Goal: Download file/media

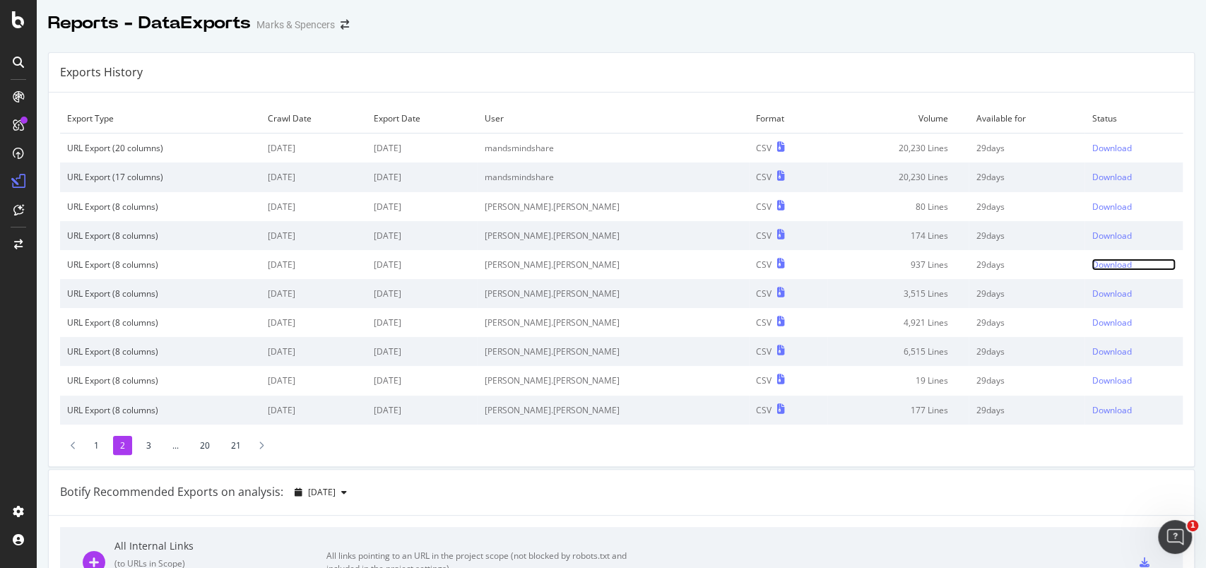
click at [1092, 262] on div "Download" at bounding box center [1112, 265] width 40 height 12
click at [1092, 292] on div "Download" at bounding box center [1112, 294] width 40 height 12
click at [1092, 320] on div "Download" at bounding box center [1112, 323] width 40 height 12
click at [1085, 358] on td "Download" at bounding box center [1134, 351] width 98 height 29
click at [1092, 353] on div "Download" at bounding box center [1112, 351] width 40 height 12
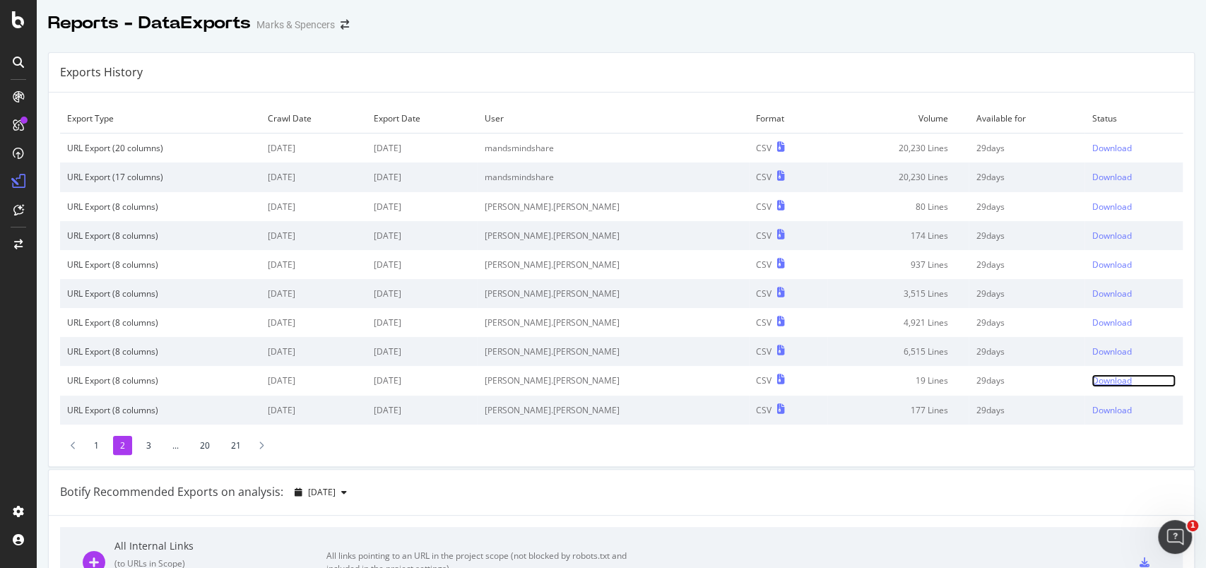
click at [1092, 378] on div "Download" at bounding box center [1112, 380] width 40 height 12
click at [1092, 412] on div "Download" at bounding box center [1112, 410] width 40 height 12
click at [95, 444] on li "1" at bounding box center [96, 445] width 19 height 19
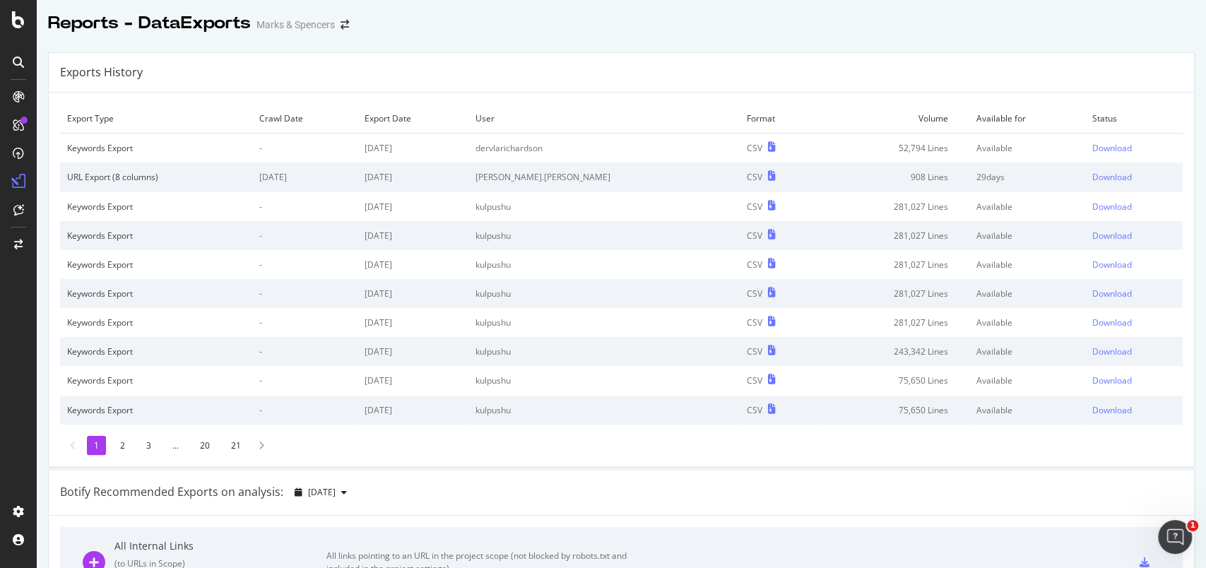
click at [125, 449] on li "2" at bounding box center [122, 445] width 19 height 19
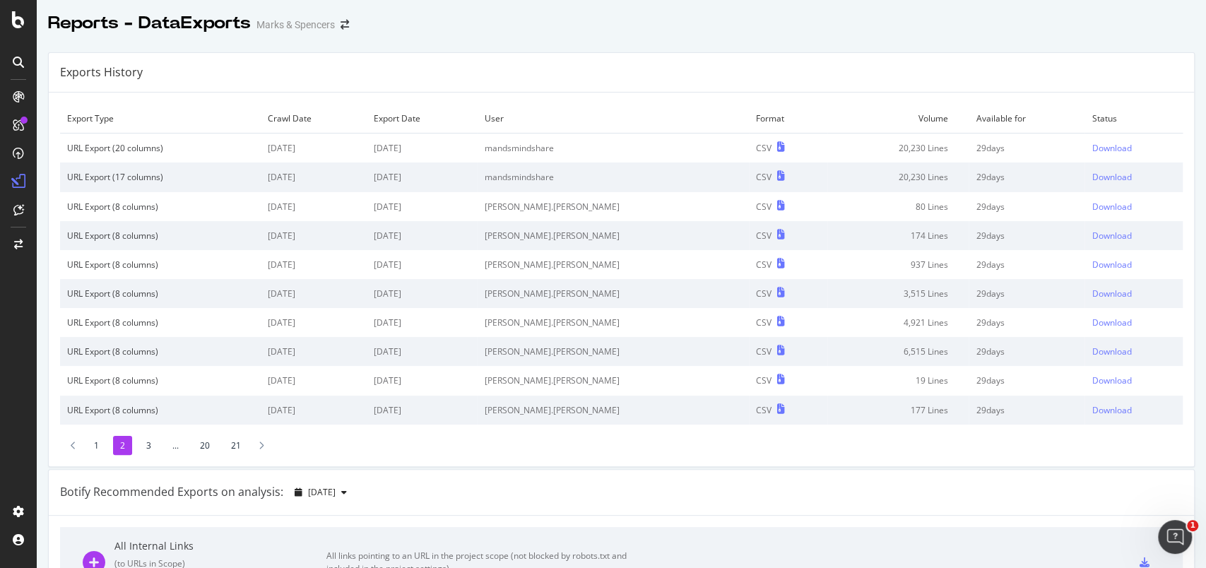
click at [149, 446] on li "3" at bounding box center [148, 445] width 19 height 19
click at [1090, 149] on div "Download" at bounding box center [1110, 148] width 40 height 12
click at [1090, 172] on div "Download" at bounding box center [1110, 177] width 40 height 12
click at [1090, 175] on div "Download" at bounding box center [1110, 177] width 40 height 12
click at [1090, 204] on div "Download" at bounding box center [1110, 207] width 40 height 12
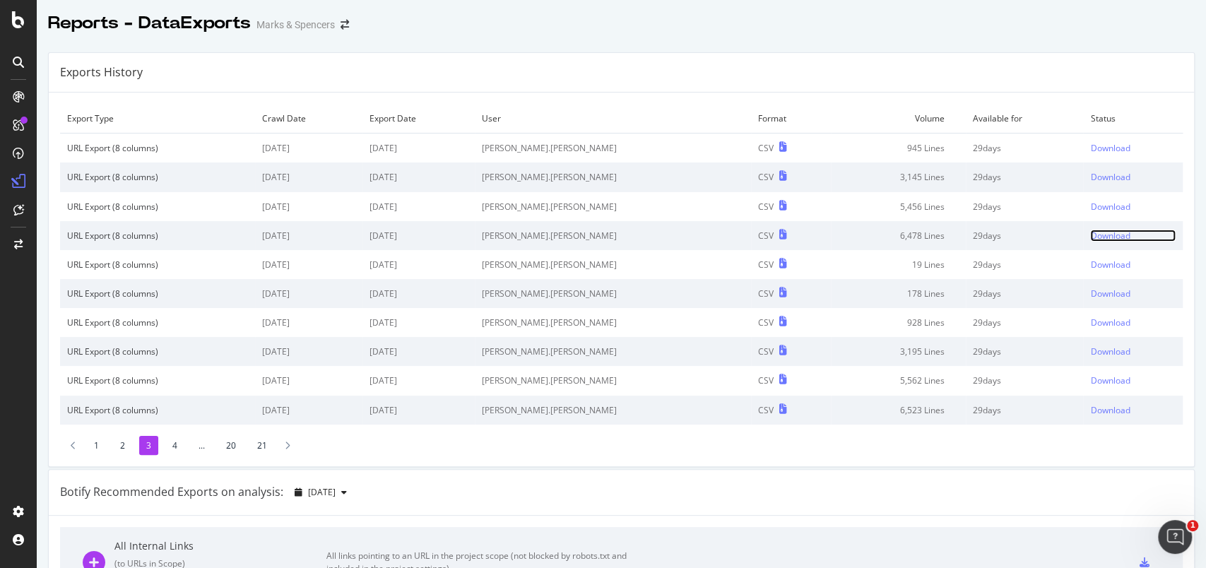
click at [1090, 235] on div "Download" at bounding box center [1110, 236] width 40 height 12
click at [1090, 267] on div "Download" at bounding box center [1110, 265] width 40 height 12
click at [1090, 293] on div "Download" at bounding box center [1110, 294] width 40 height 12
click at [1090, 324] on div "Download" at bounding box center [1110, 323] width 40 height 12
click at [1090, 353] on div "Download" at bounding box center [1110, 351] width 40 height 12
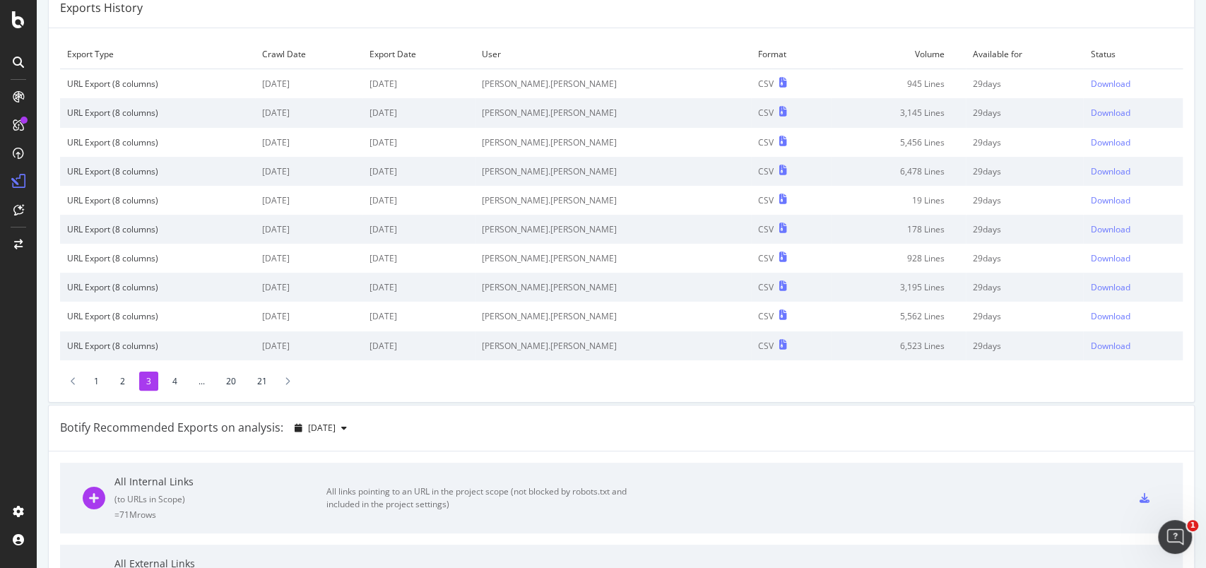
scroll to position [94, 0]
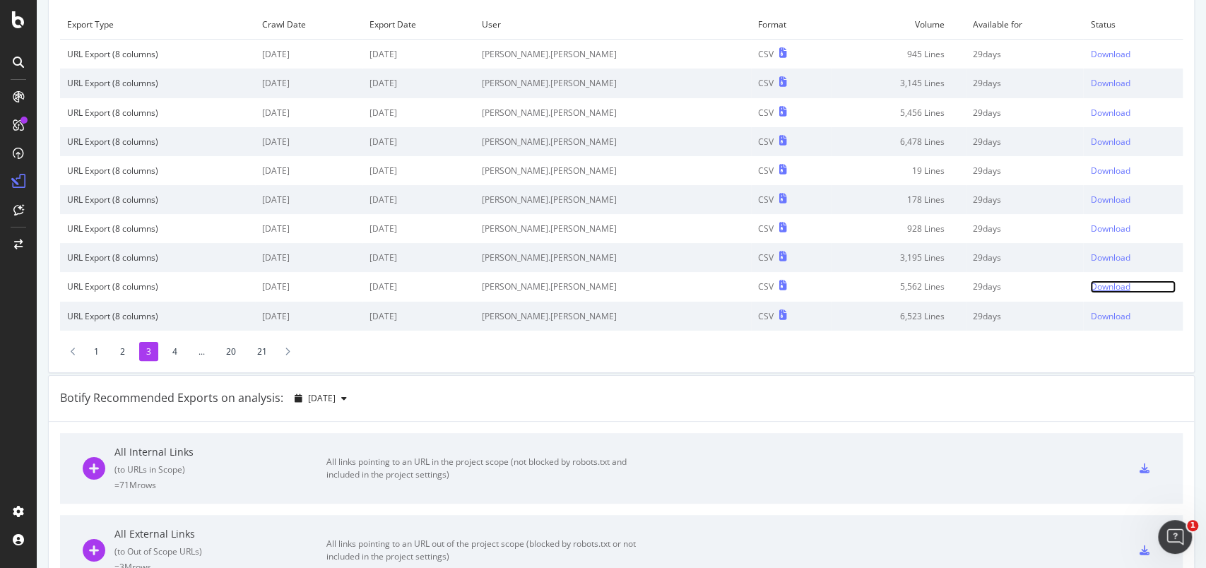
click at [1090, 285] on div "Download" at bounding box center [1110, 286] width 40 height 12
click at [1090, 313] on div "Download" at bounding box center [1110, 316] width 40 height 12
click at [170, 353] on li "4" at bounding box center [174, 351] width 19 height 19
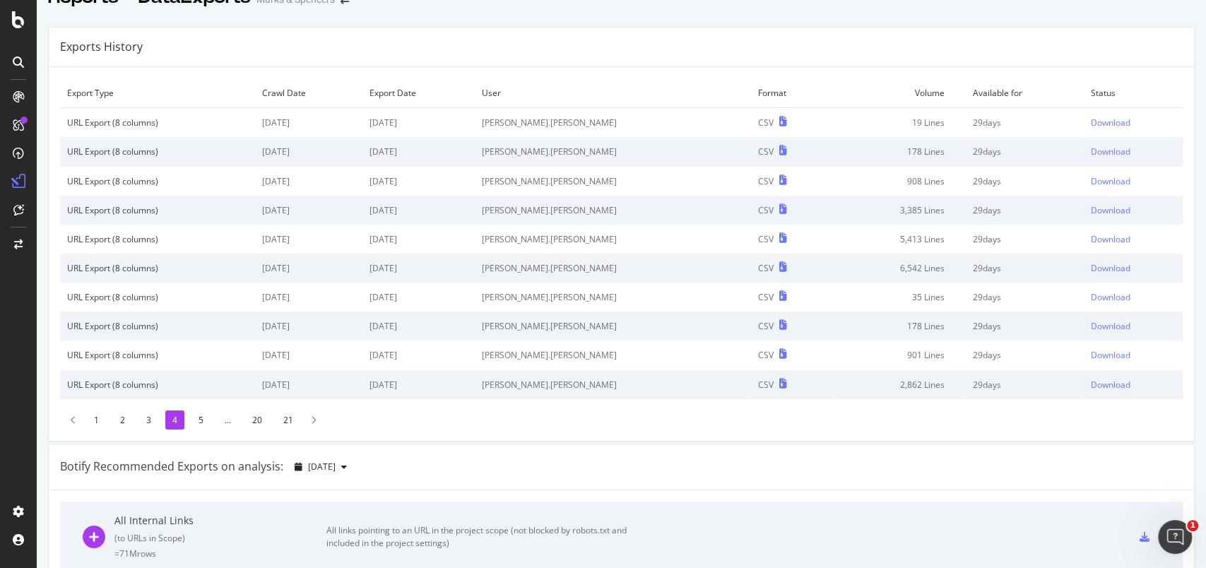
scroll to position [0, 0]
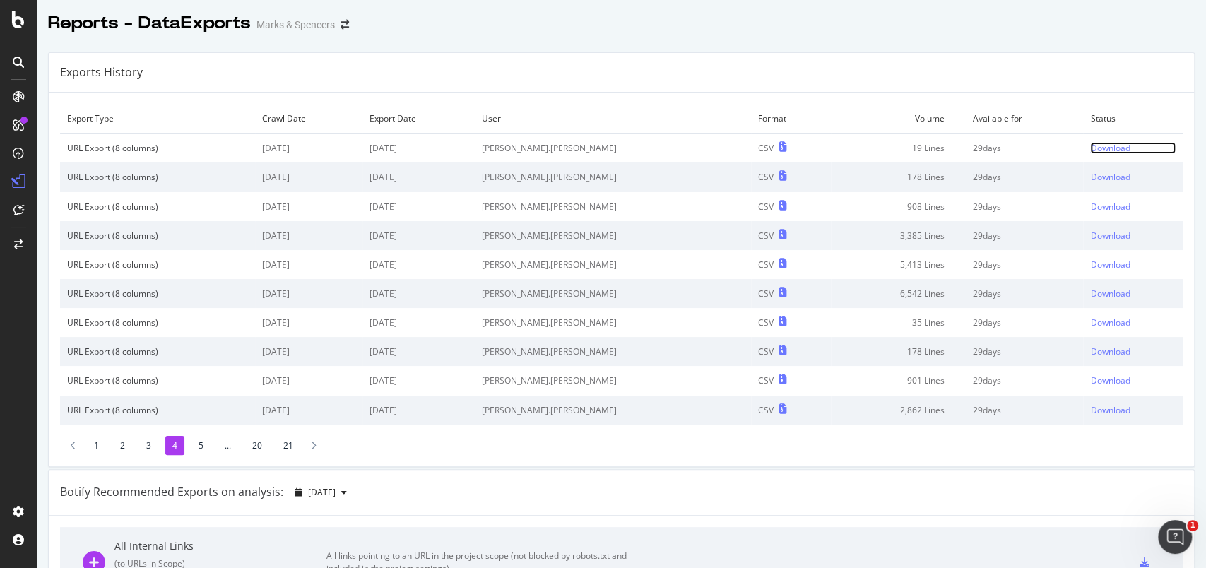
click at [1090, 142] on div "Download" at bounding box center [1110, 148] width 40 height 12
click at [1090, 177] on div "Download" at bounding box center [1110, 177] width 40 height 12
click at [1090, 202] on div "Download" at bounding box center [1110, 207] width 40 height 12
click at [1090, 234] on div "Download" at bounding box center [1110, 236] width 40 height 12
click at [1094, 16] on div "Reports - DataExports Marks & Spencers" at bounding box center [621, 17] width 1169 height 35
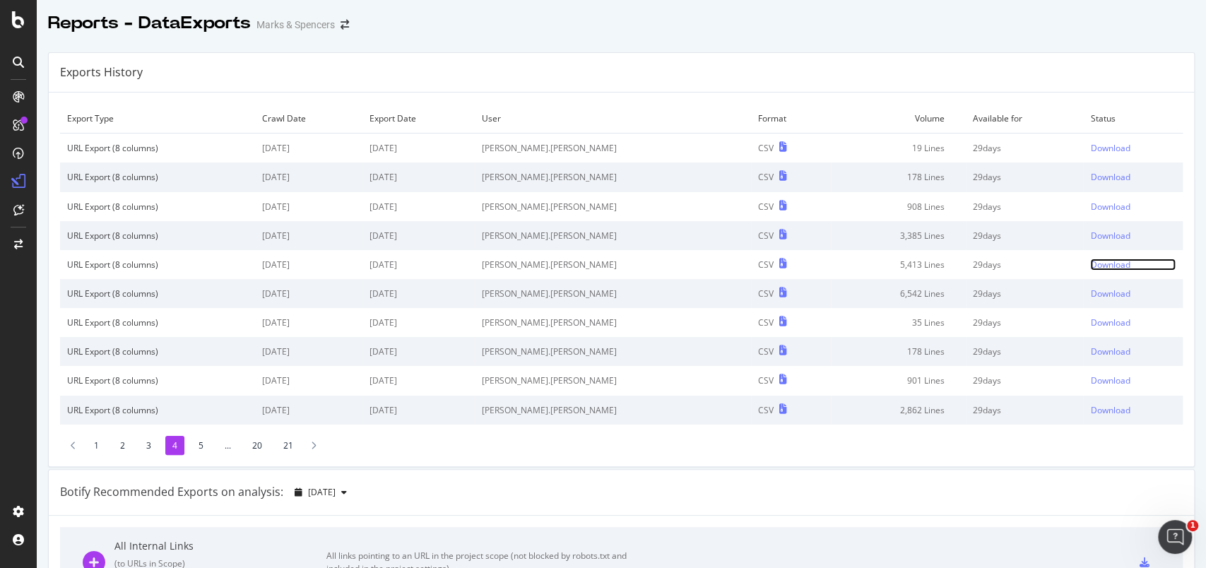
click at [1090, 263] on div "Download" at bounding box center [1110, 265] width 40 height 12
click at [1090, 291] on div "Download" at bounding box center [1110, 294] width 40 height 12
click at [1090, 325] on div "Download" at bounding box center [1110, 323] width 40 height 12
click at [1090, 355] on div "Download" at bounding box center [1110, 351] width 40 height 12
click at [1090, 382] on div "Download" at bounding box center [1110, 380] width 40 height 12
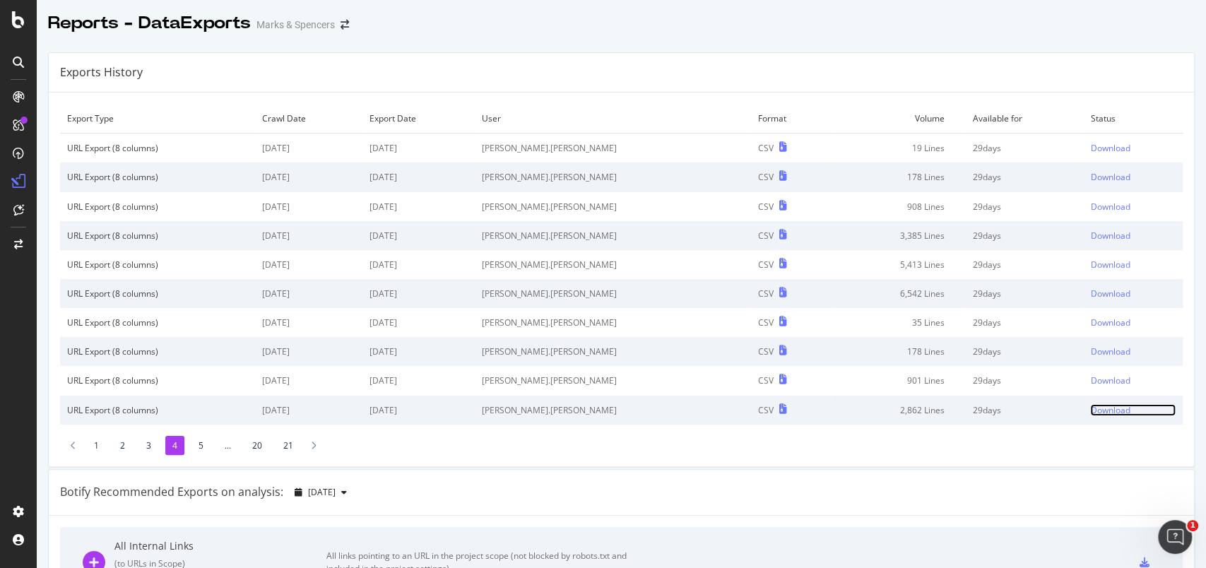
click at [1090, 408] on div "Download" at bounding box center [1110, 410] width 40 height 12
click at [199, 445] on li "5" at bounding box center [200, 445] width 19 height 19
click at [1083, 140] on td "Download" at bounding box center [1133, 149] width 100 height 30
click at [1090, 149] on div "Download" at bounding box center [1110, 148] width 40 height 12
click at [1090, 177] on div "Download" at bounding box center [1110, 177] width 40 height 12
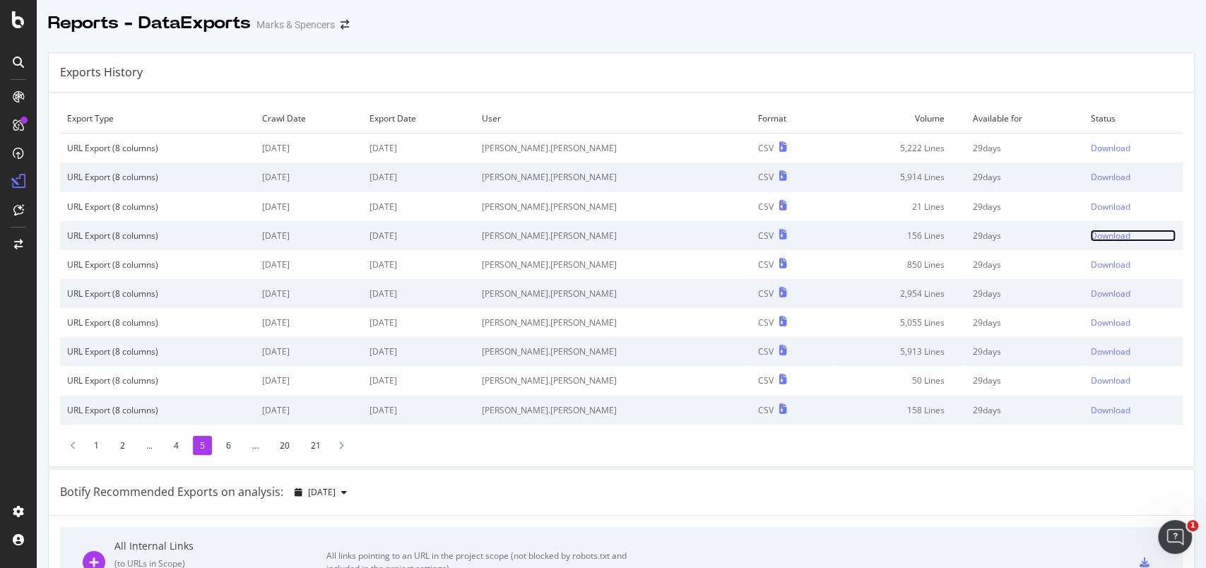
click at [1093, 237] on link "Download" at bounding box center [1132, 236] width 85 height 12
click at [1090, 206] on div "Download" at bounding box center [1110, 207] width 40 height 12
click at [1090, 240] on div "Download" at bounding box center [1110, 236] width 40 height 12
click at [1090, 235] on div "Download" at bounding box center [1110, 236] width 40 height 12
click at [1090, 263] on div "Download" at bounding box center [1110, 265] width 40 height 12
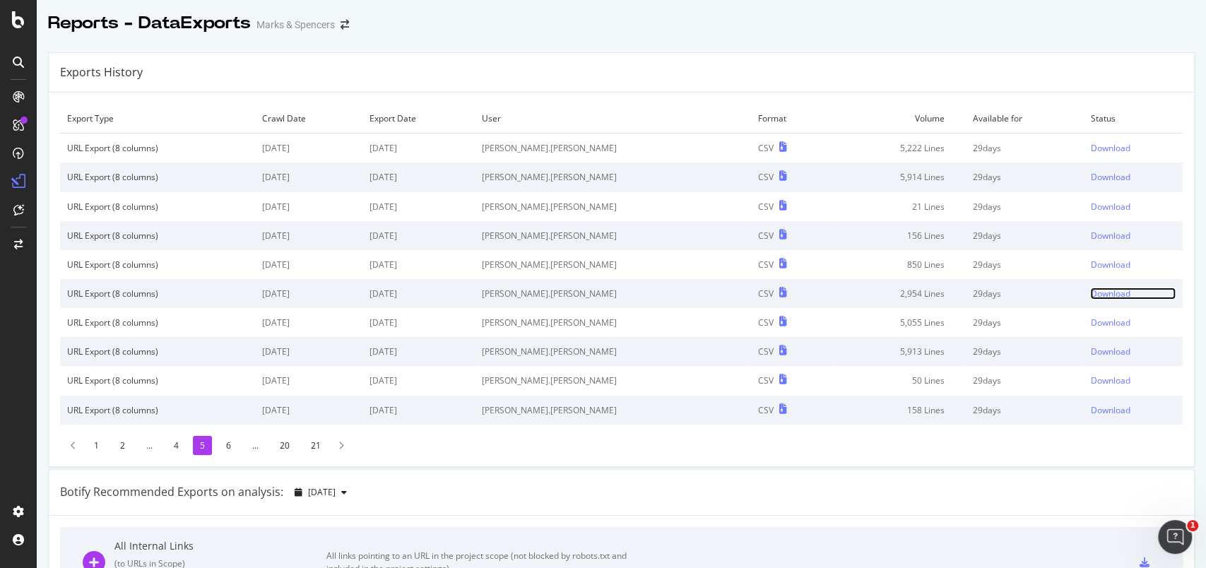
click at [1090, 297] on div "Download" at bounding box center [1110, 294] width 40 height 12
click at [1090, 323] on div "Download" at bounding box center [1110, 323] width 40 height 12
click at [1090, 321] on div "Download" at bounding box center [1110, 323] width 40 height 12
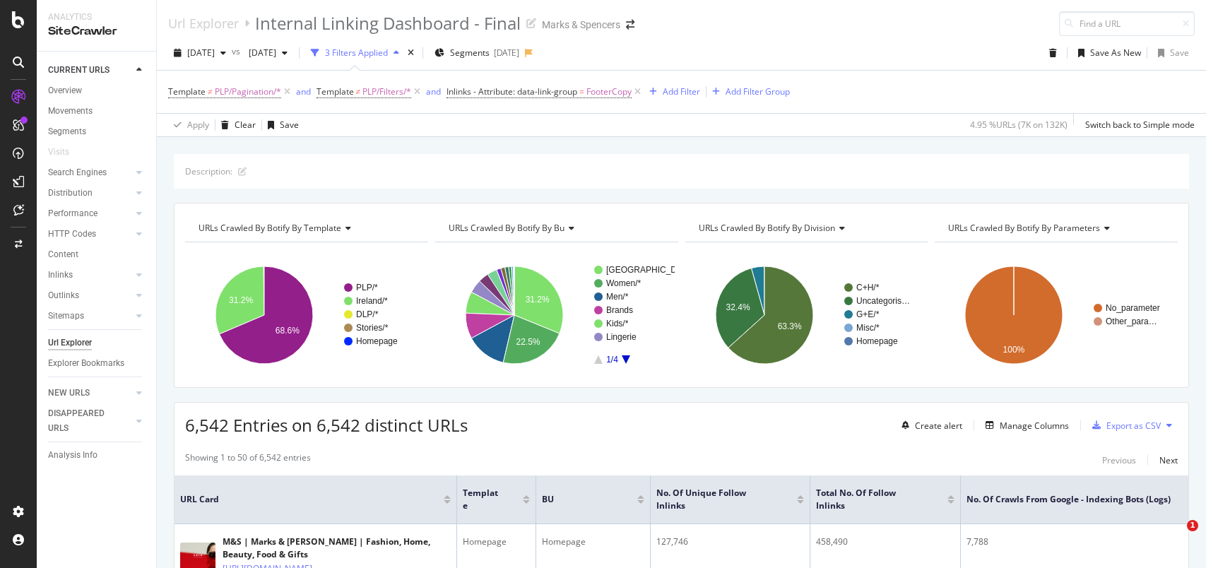
click at [203, 47] on span "[DATE]" at bounding box center [201, 53] width 28 height 12
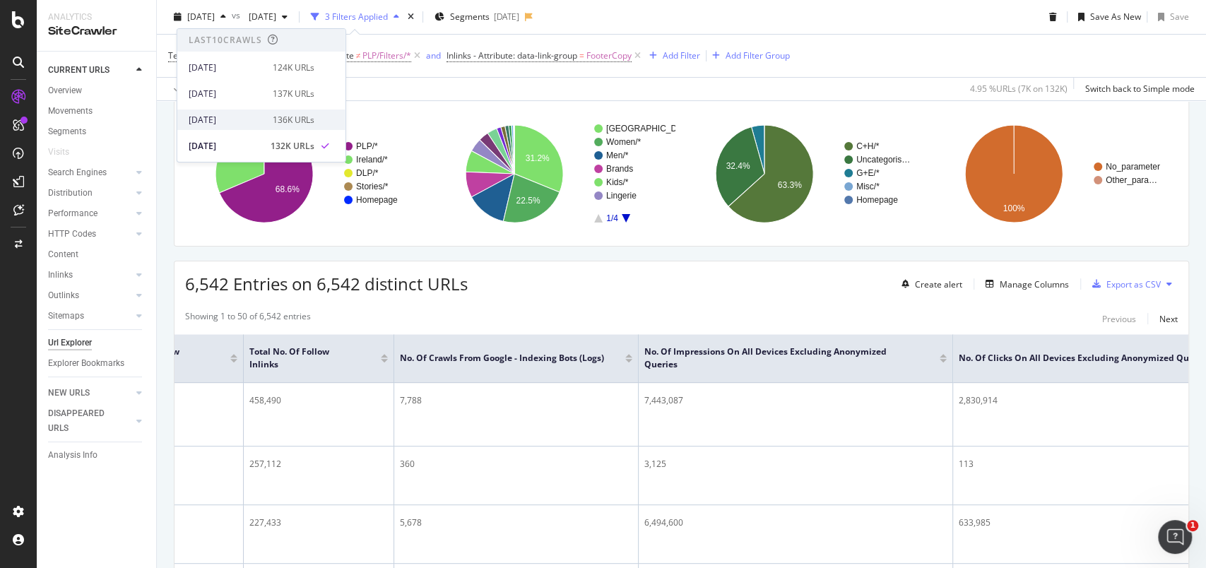
scroll to position [94, 0]
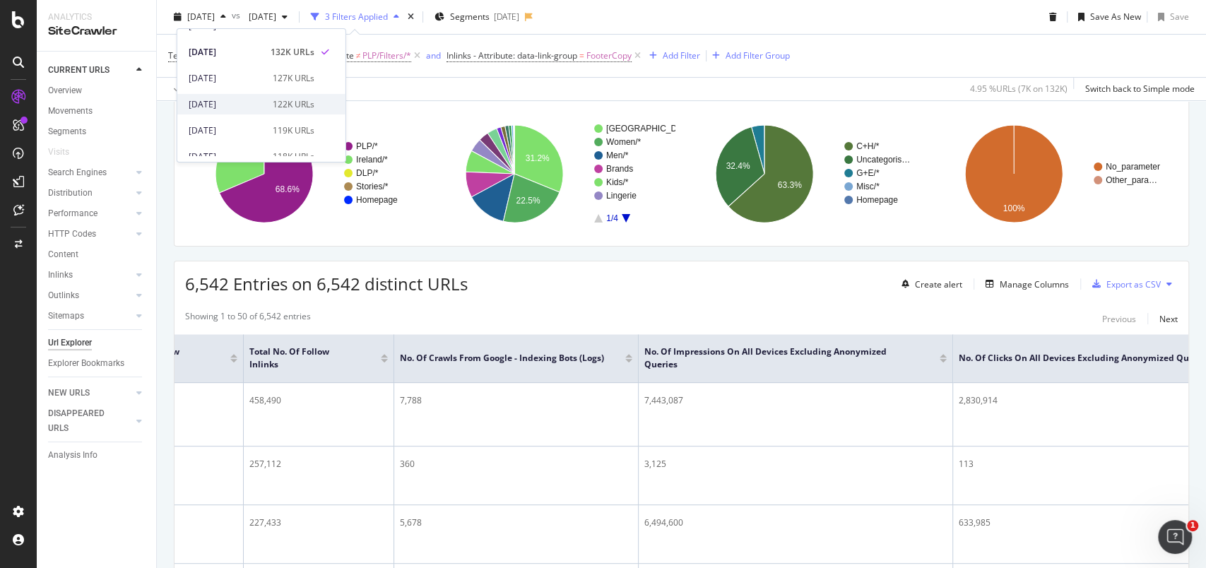
click at [221, 105] on div "[DATE]" at bounding box center [227, 104] width 76 height 13
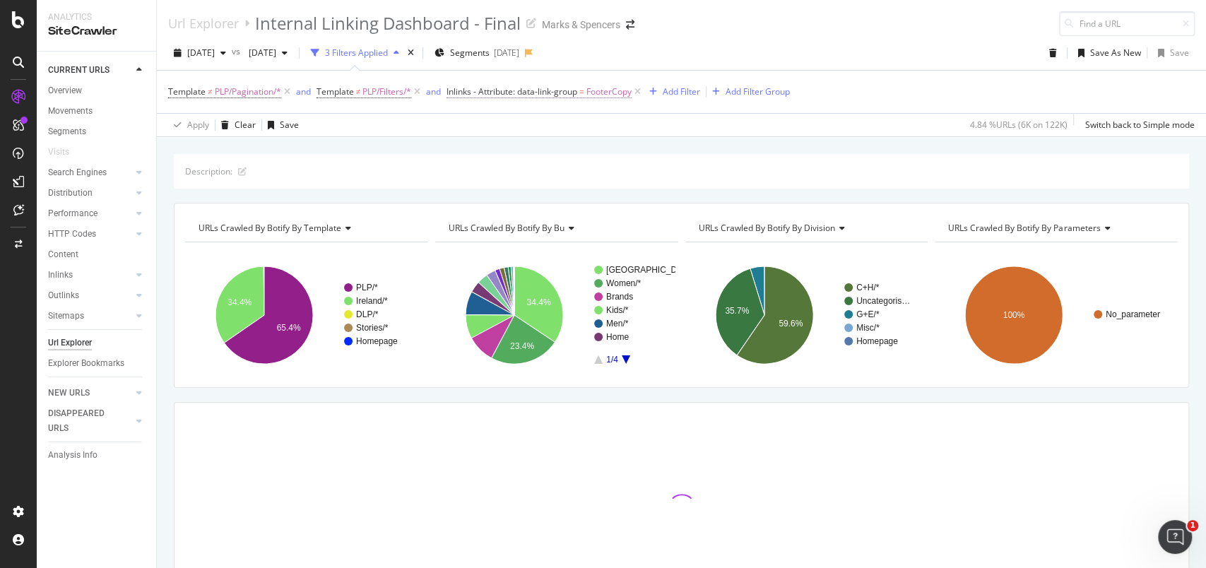
click at [603, 95] on span "FooterCopy" at bounding box center [608, 92] width 45 height 20
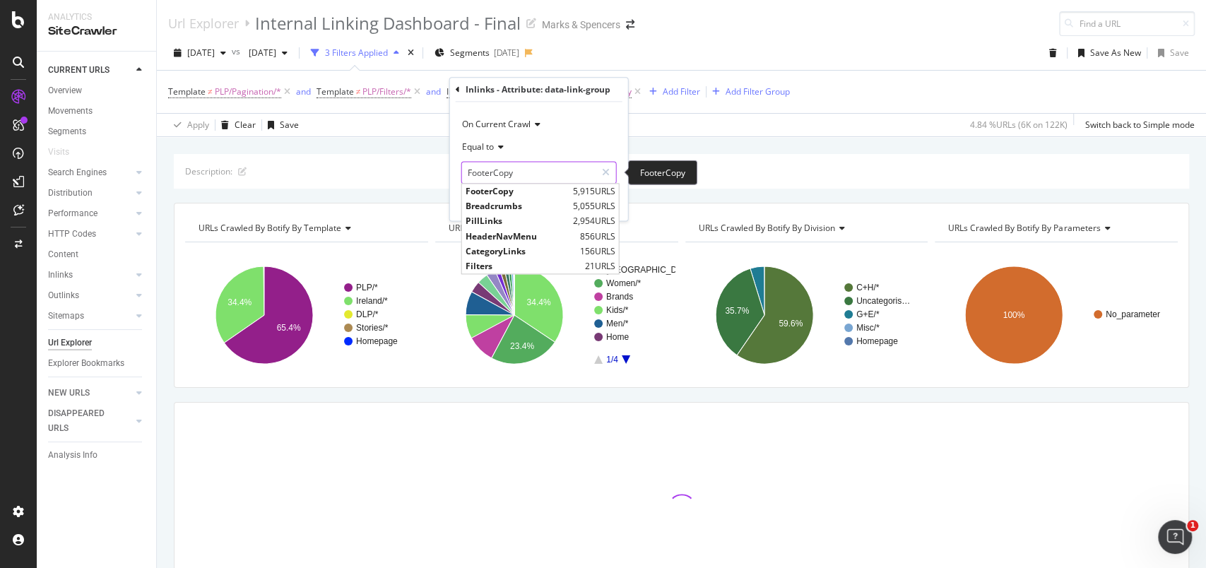
click at [548, 167] on input "FooterCopy" at bounding box center [529, 172] width 134 height 23
click at [520, 221] on span "PillLinks" at bounding box center [518, 221] width 104 height 12
type input "PillLinks"
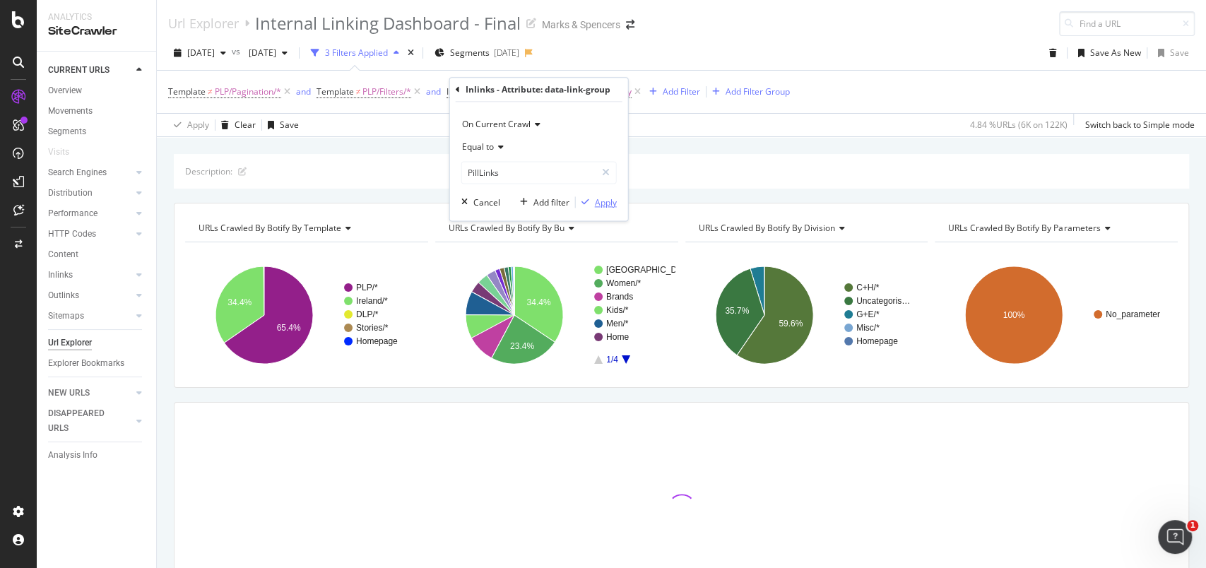
click at [610, 200] on div "Apply" at bounding box center [606, 202] width 22 height 12
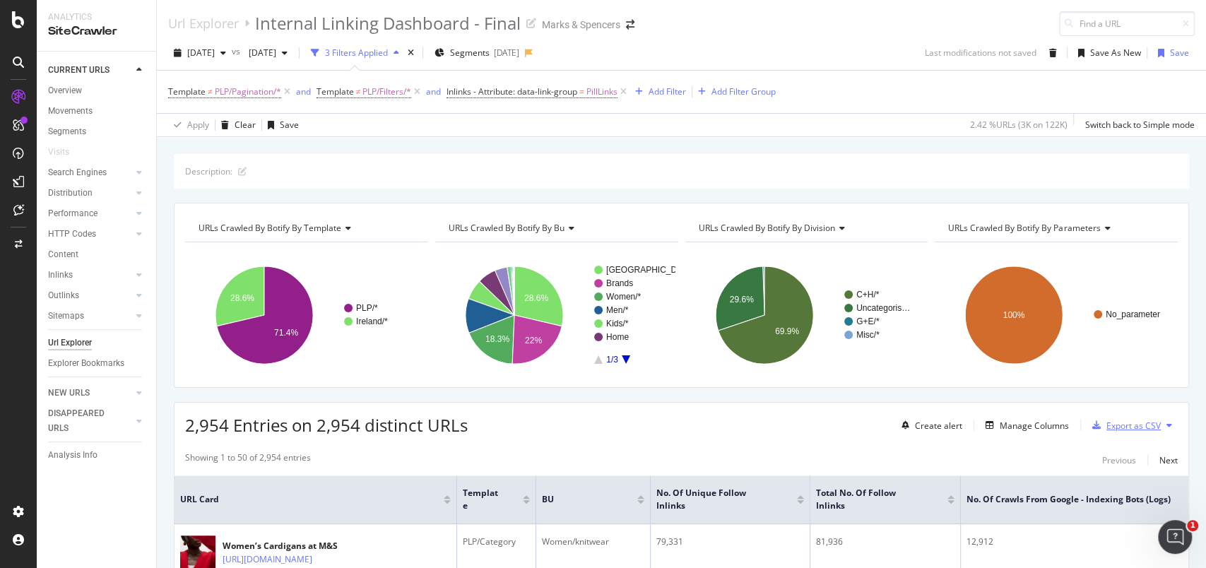
click at [1124, 425] on div "Export as CSV" at bounding box center [1133, 426] width 54 height 12
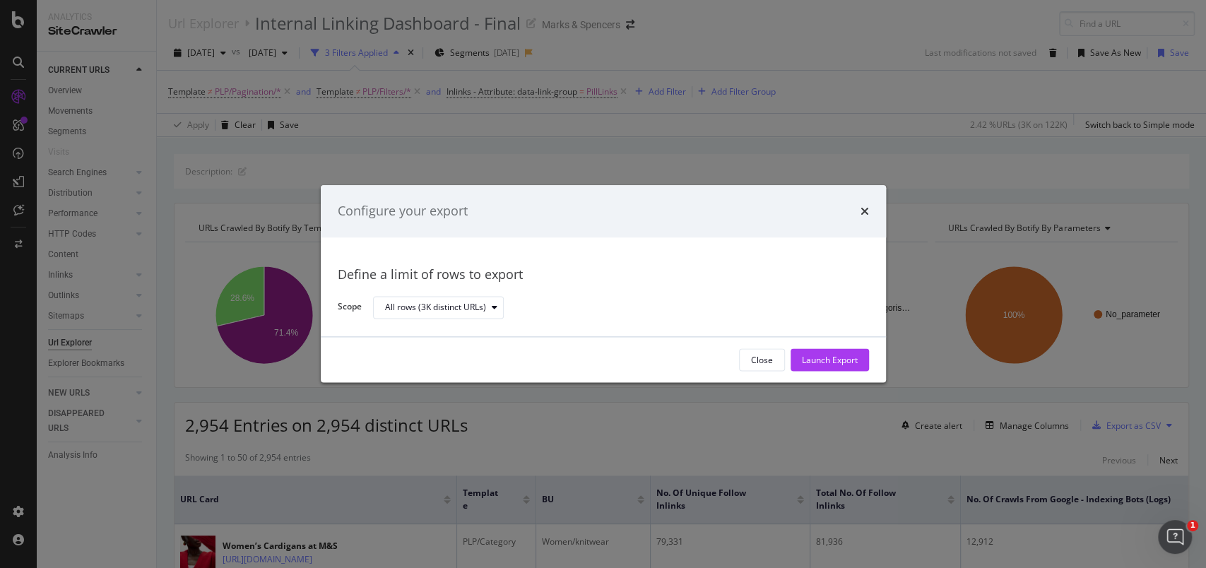
click at [805, 364] on div "Launch Export" at bounding box center [830, 360] width 56 height 12
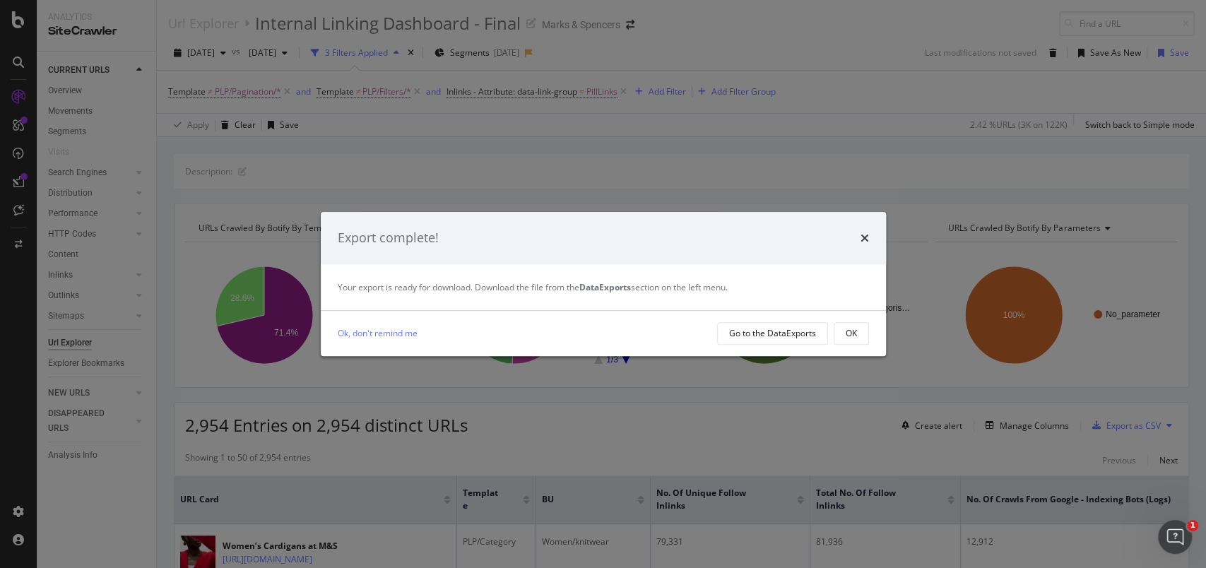
click at [860, 330] on button "OK" at bounding box center [851, 333] width 35 height 23
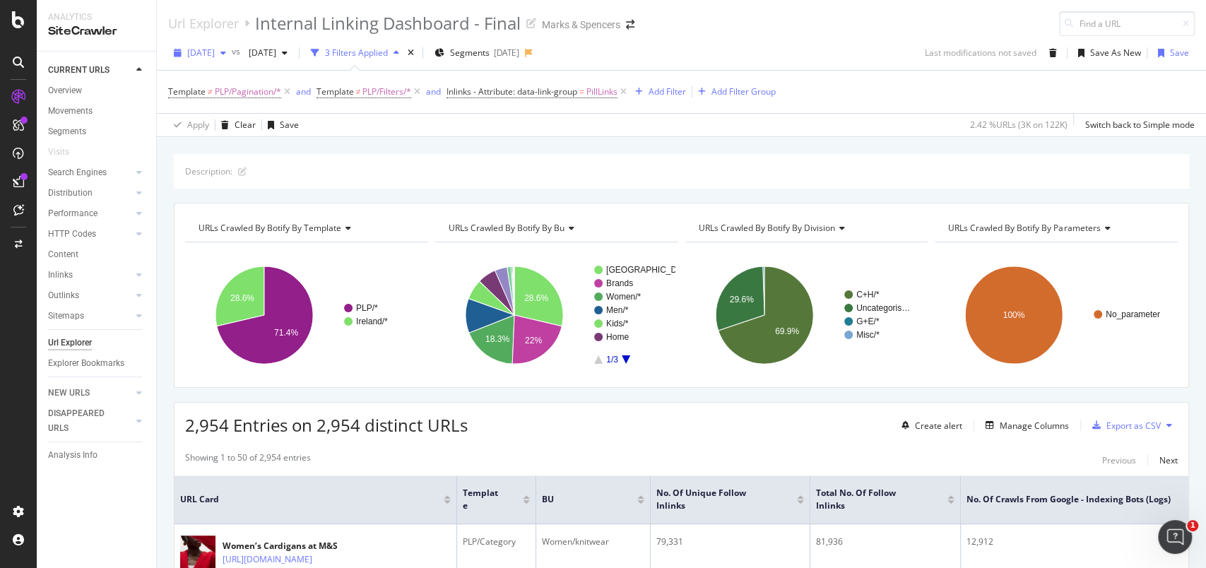
click at [215, 56] on span "[DATE]" at bounding box center [201, 53] width 28 height 12
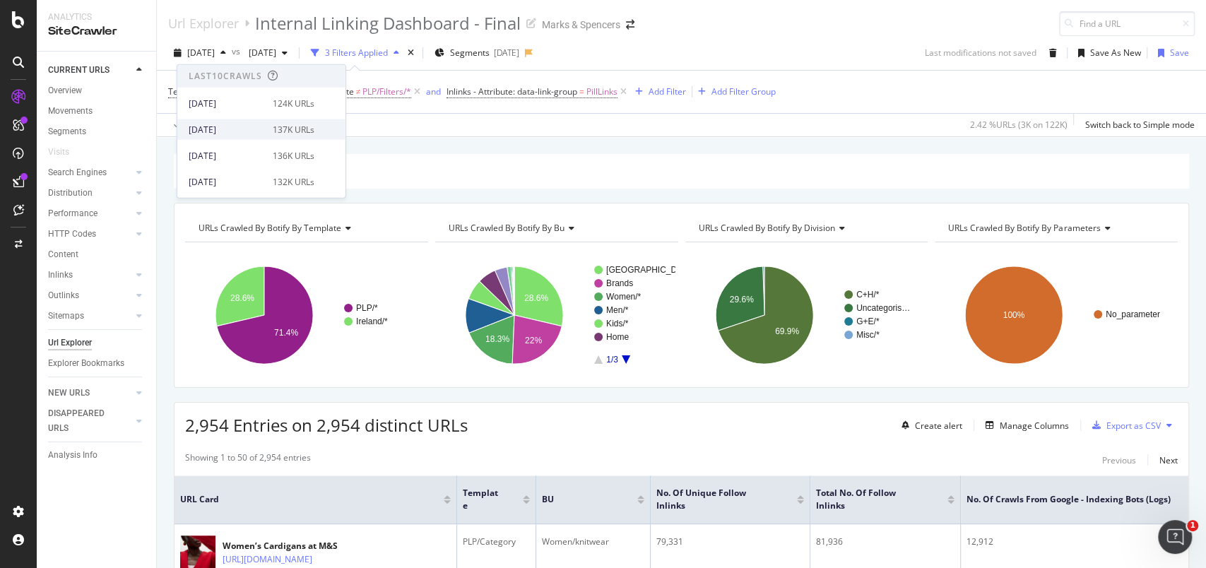
scroll to position [94, 0]
click at [260, 161] on div "[DATE] 119K URLs" at bounding box center [252, 166] width 126 height 13
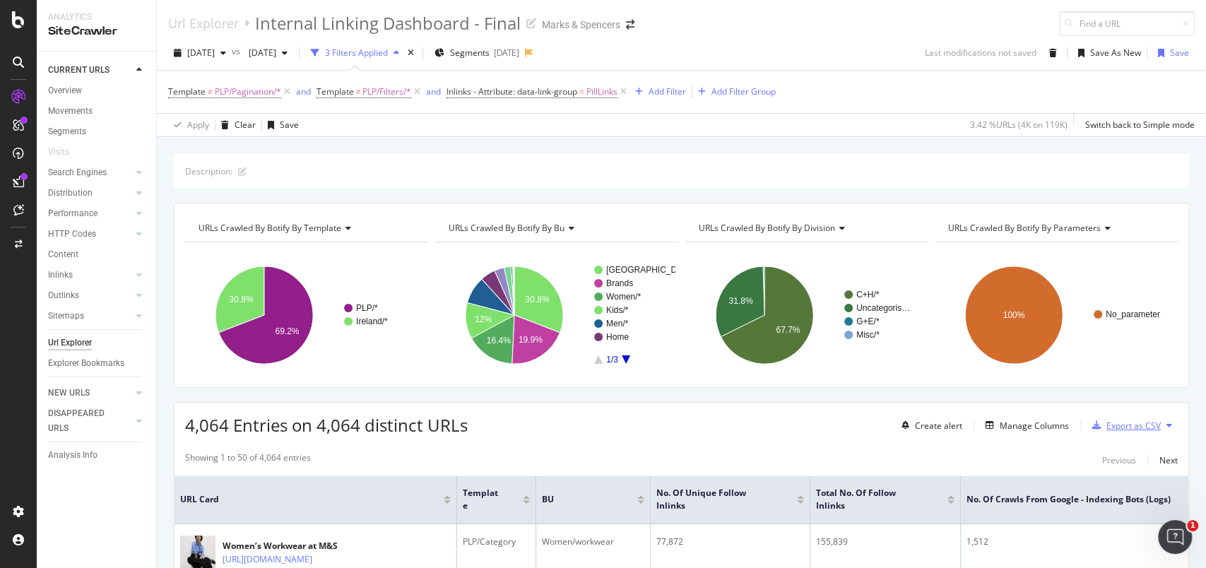
click at [1122, 424] on div "Export as CSV" at bounding box center [1133, 426] width 54 height 12
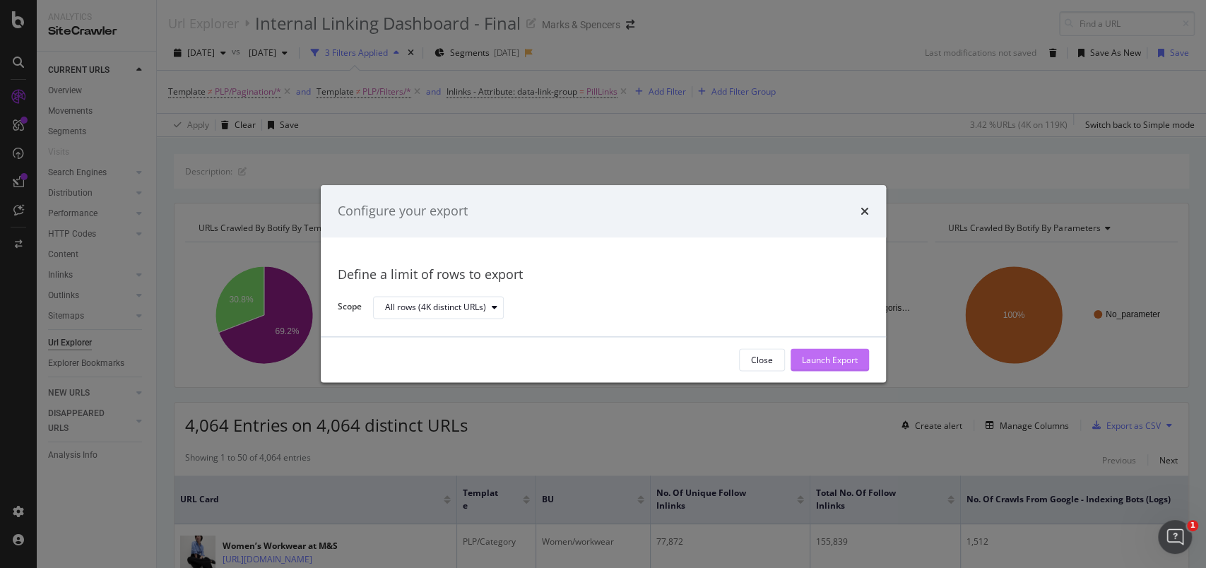
click at [841, 362] on div "Launch Export" at bounding box center [830, 360] width 56 height 12
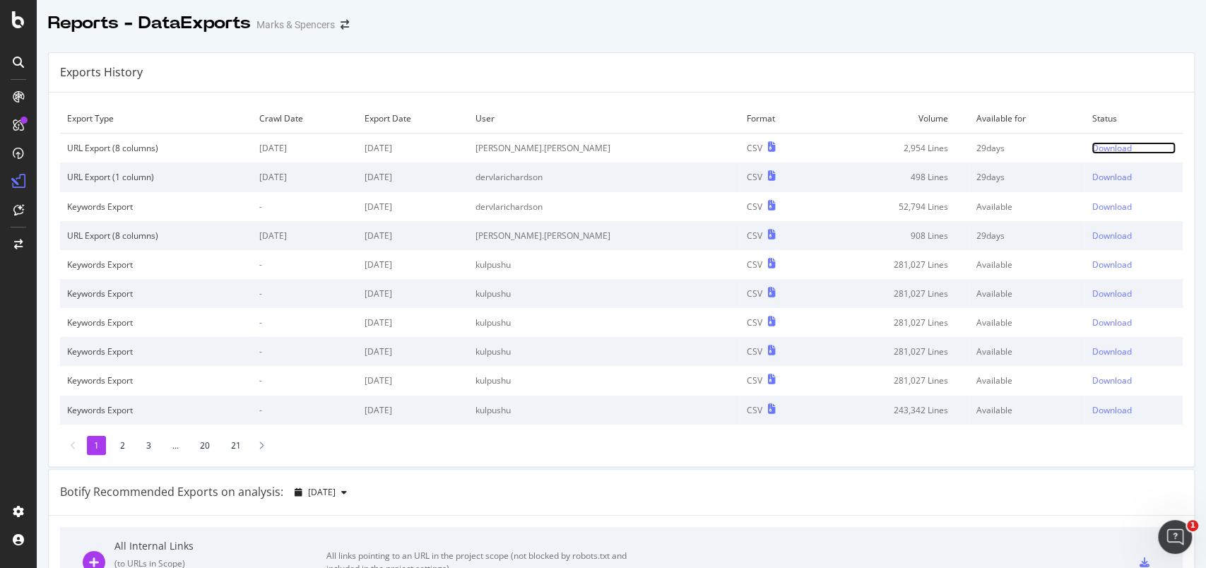
click at [1092, 146] on div "Download" at bounding box center [1112, 148] width 40 height 12
click at [147, 448] on li "3" at bounding box center [148, 445] width 19 height 19
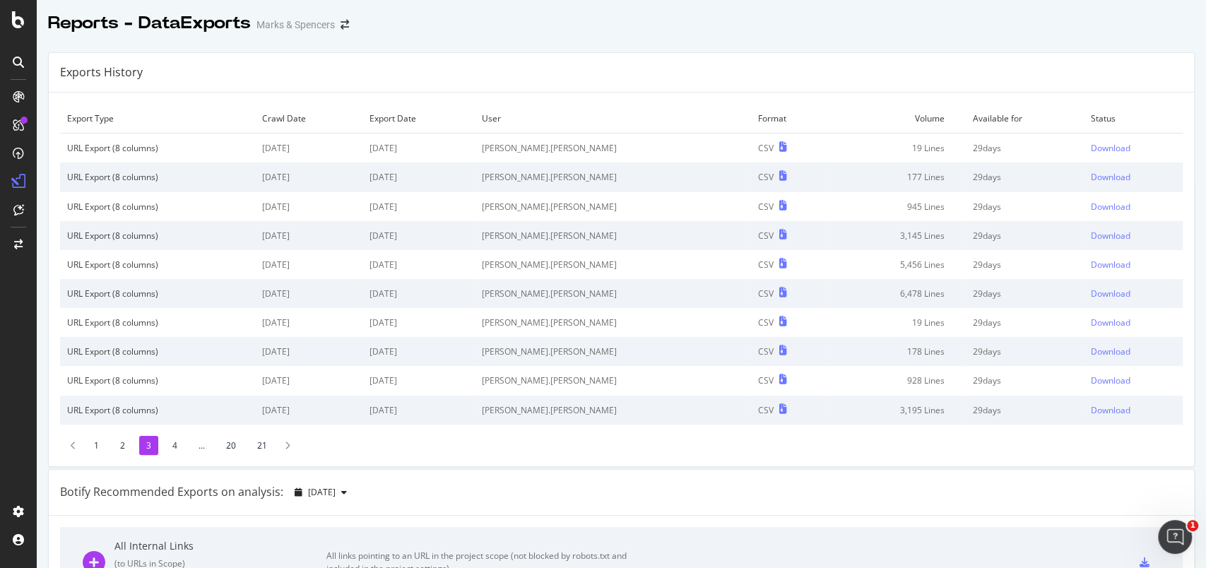
click at [175, 444] on li "4" at bounding box center [174, 445] width 19 height 19
click at [201, 446] on li "5" at bounding box center [200, 445] width 19 height 19
click at [225, 446] on li "6" at bounding box center [228, 445] width 19 height 19
click at [176, 443] on li "5" at bounding box center [176, 445] width 19 height 19
click at [1090, 410] on div "Download" at bounding box center [1110, 410] width 40 height 12
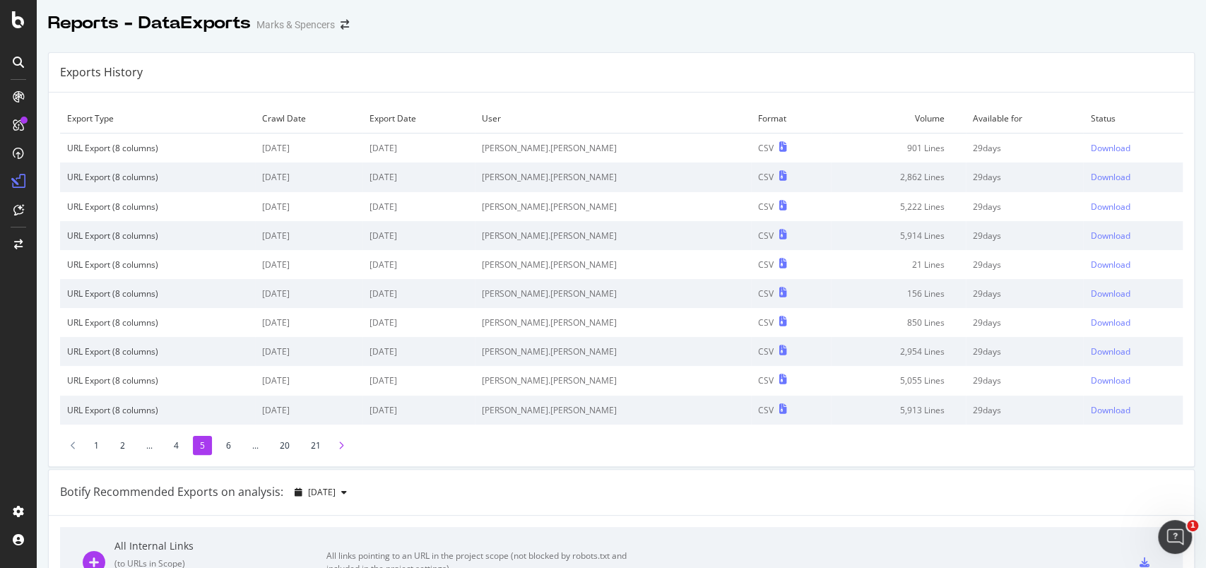
click at [339, 447] on icon at bounding box center [341, 446] width 6 height 8
click at [1091, 144] on div "Download" at bounding box center [1111, 148] width 40 height 12
click at [1091, 175] on div "Download" at bounding box center [1111, 177] width 40 height 12
click at [1091, 208] on div "Download" at bounding box center [1111, 207] width 40 height 12
click at [1091, 266] on div "Download" at bounding box center [1111, 265] width 40 height 12
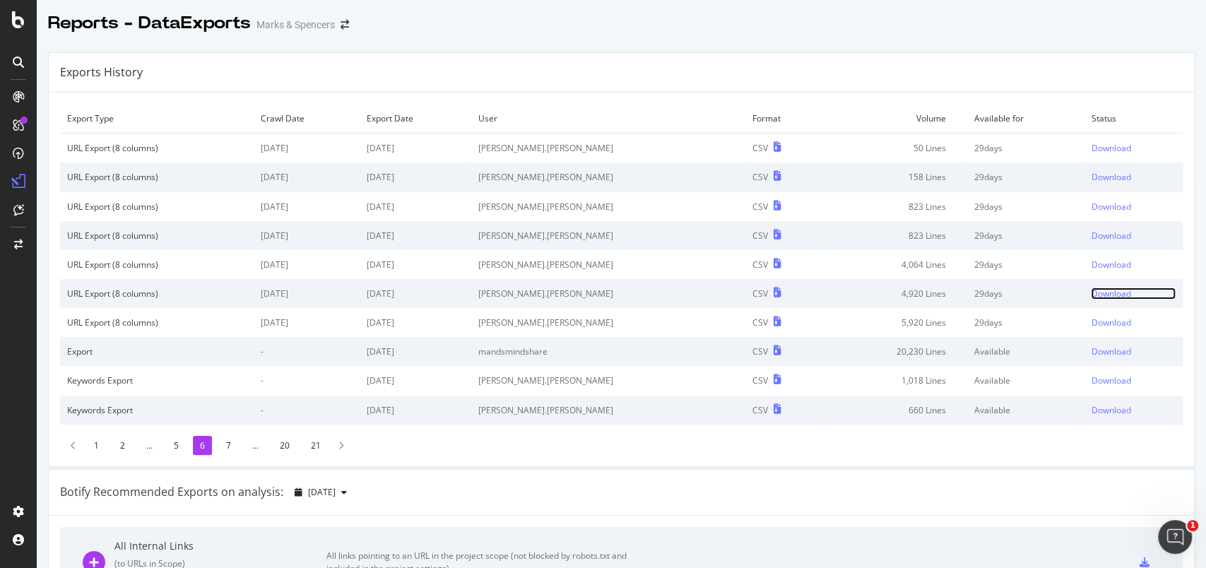
click at [1091, 293] on div "Download" at bounding box center [1111, 294] width 40 height 12
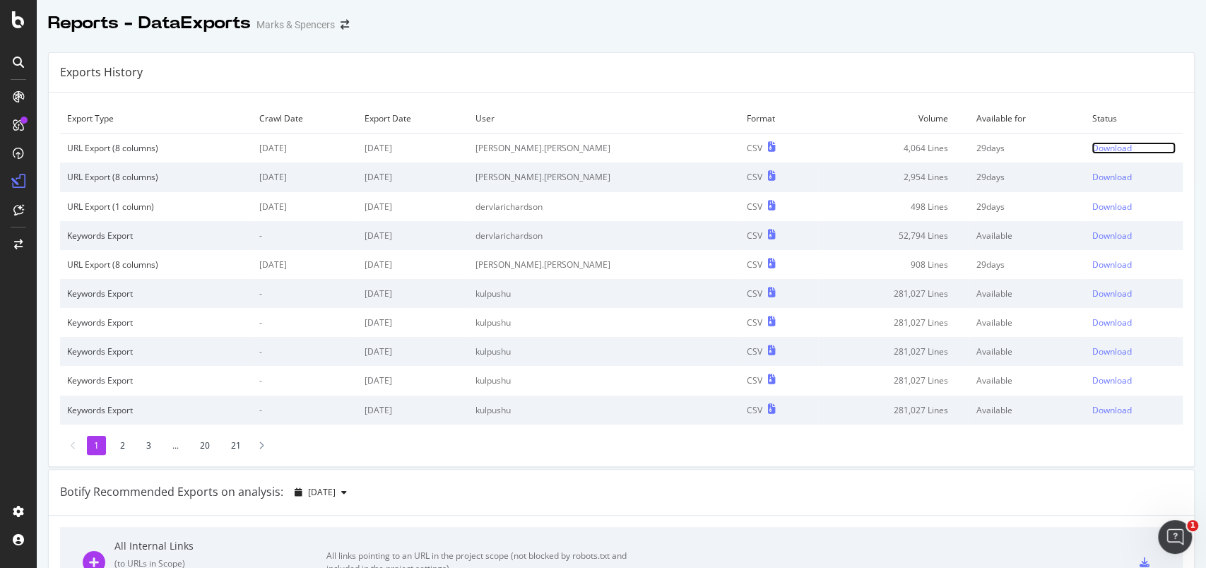
click at [1092, 147] on div "Download" at bounding box center [1112, 148] width 40 height 12
click at [144, 450] on li "3" at bounding box center [148, 445] width 19 height 19
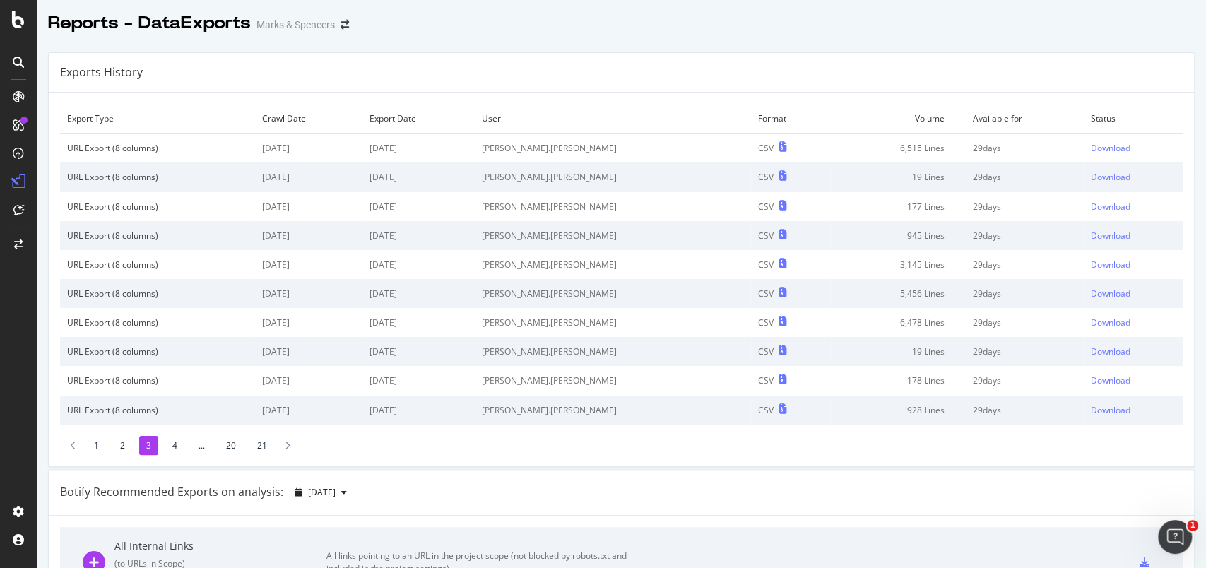
click at [173, 450] on li "4" at bounding box center [174, 445] width 19 height 19
click at [200, 447] on li "5" at bounding box center [200, 445] width 19 height 19
click at [228, 447] on li "6" at bounding box center [228, 445] width 19 height 19
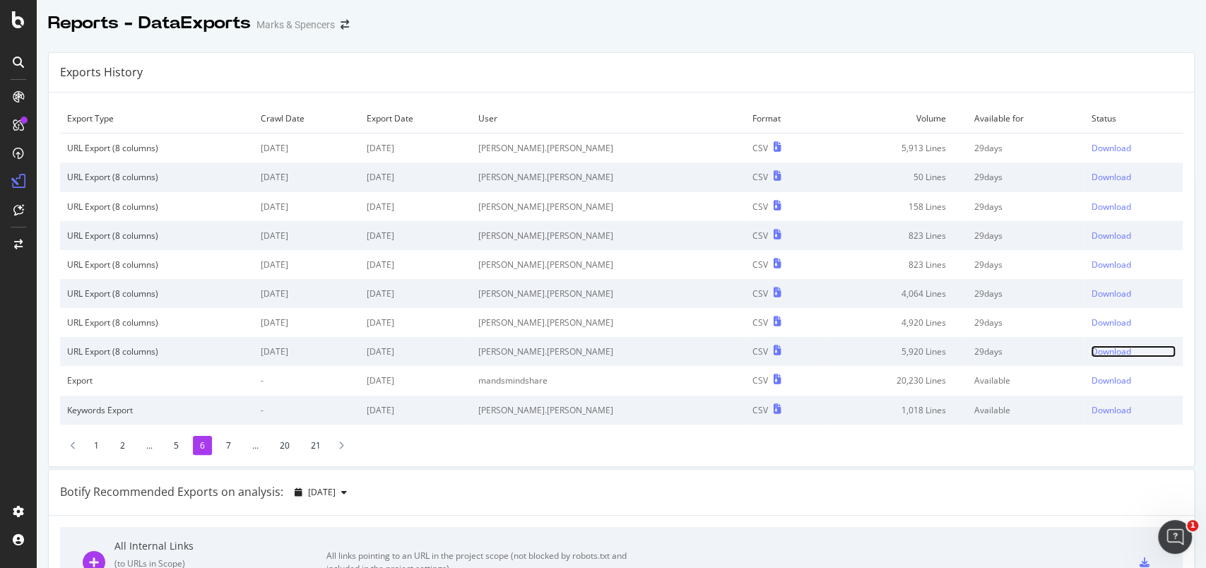
click at [1091, 347] on div "Download" at bounding box center [1111, 351] width 40 height 12
click at [344, 444] on div at bounding box center [341, 445] width 13 height 19
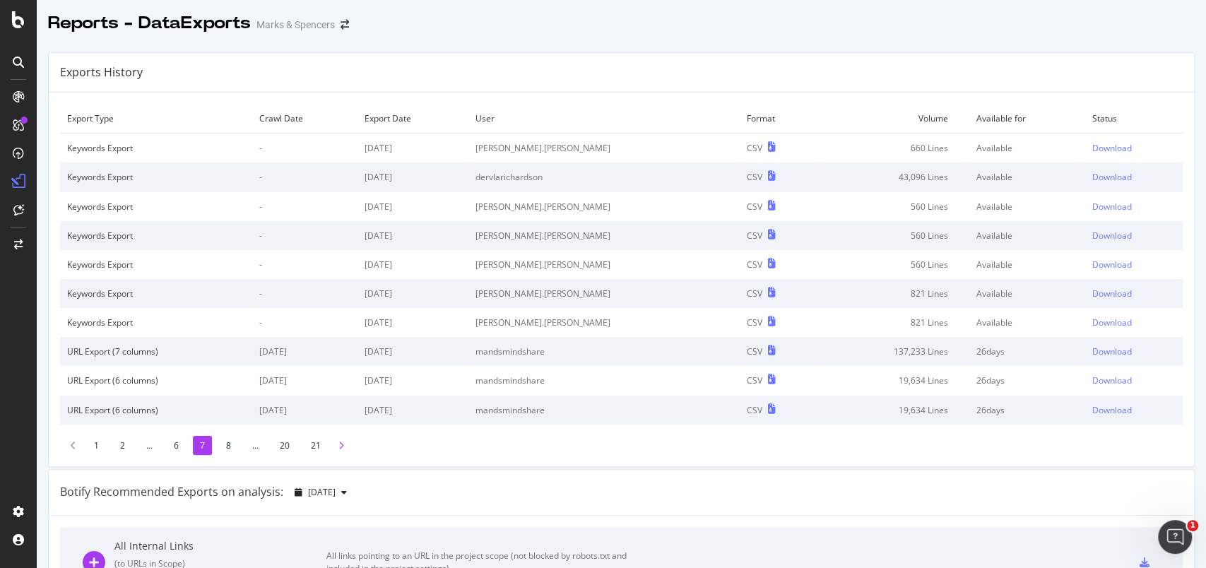
click at [343, 444] on div at bounding box center [341, 445] width 13 height 19
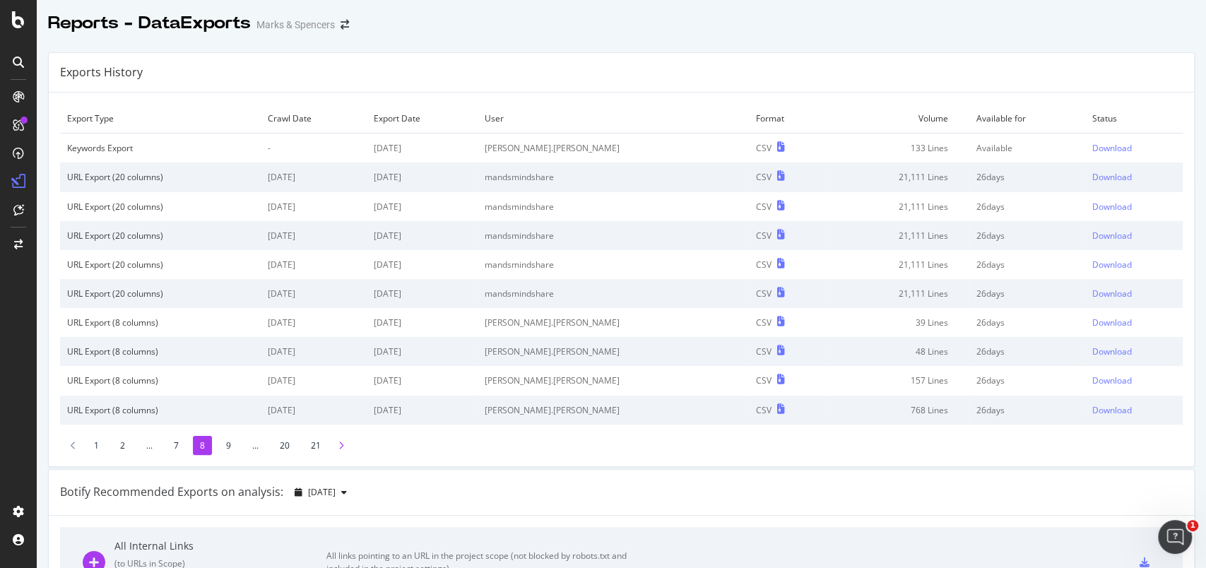
click at [345, 441] on div at bounding box center [341, 445] width 13 height 19
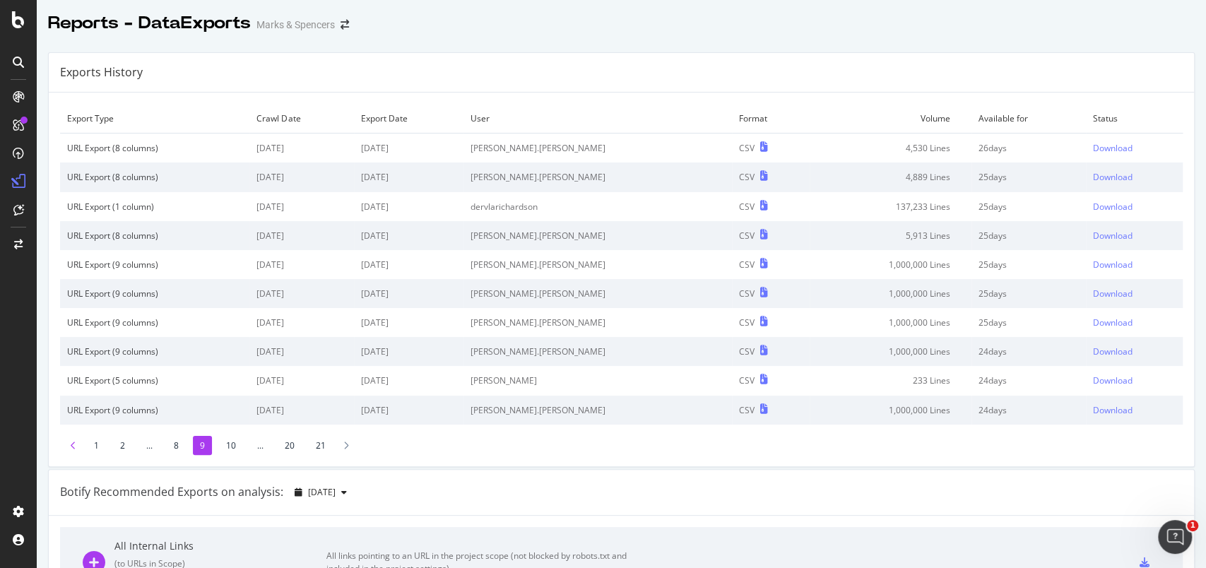
click at [73, 444] on icon at bounding box center [74, 446] width 6 height 8
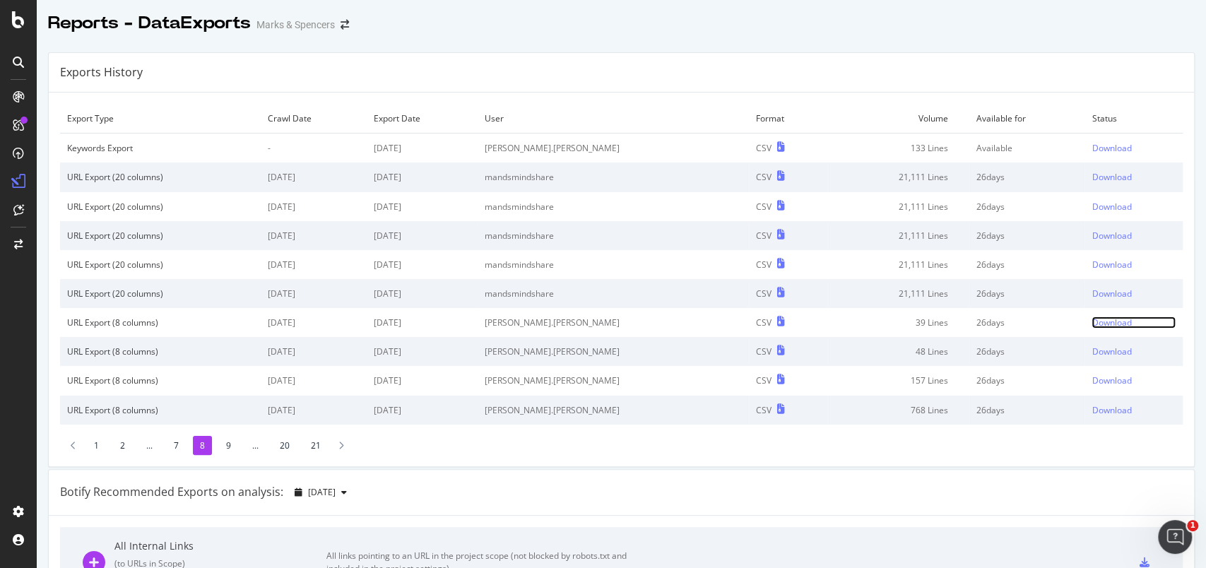
click at [1092, 323] on div "Download" at bounding box center [1112, 323] width 40 height 12
click at [1092, 350] on div "Download" at bounding box center [1112, 351] width 40 height 12
